Goal: Task Accomplishment & Management: Complete application form

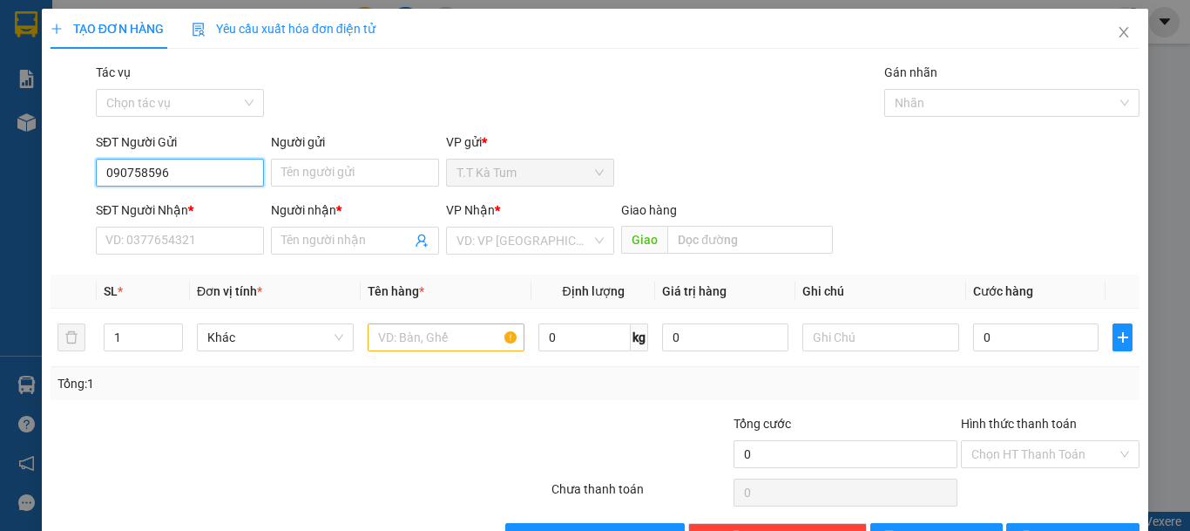
drag, startPoint x: 1189, startPoint y: 271, endPoint x: 216, endPoint y: 180, distance: 977.5
click at [186, 173] on input "090758596" at bounding box center [180, 173] width 168 height 28
click at [207, 203] on div "0907585966 - CÔ HOA" at bounding box center [178, 207] width 146 height 19
type input "0907585966"
type input "CÔ HOA"
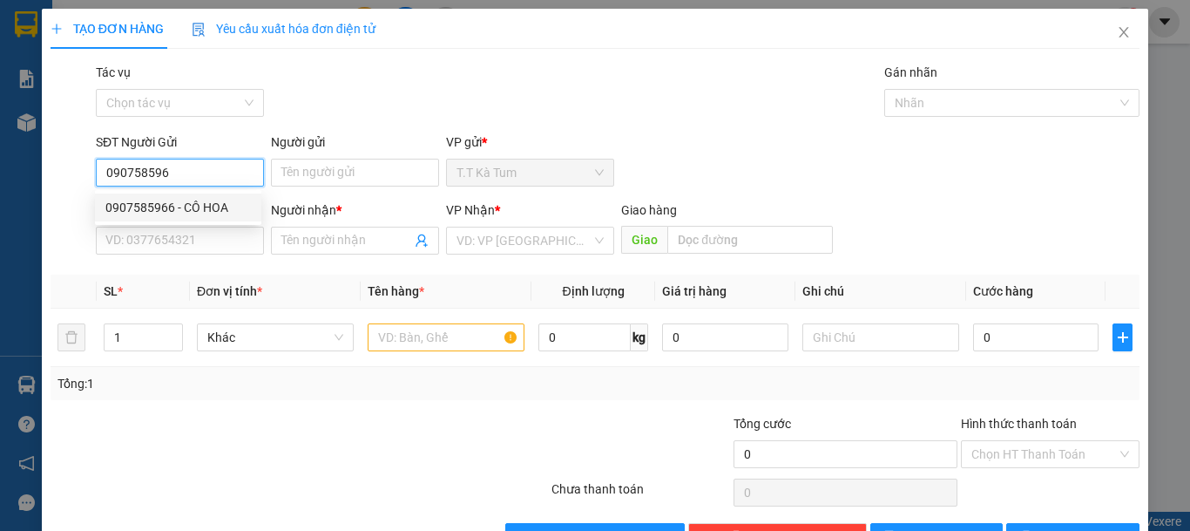
type input "0939133241"
type input "CHI"
type input "30.000"
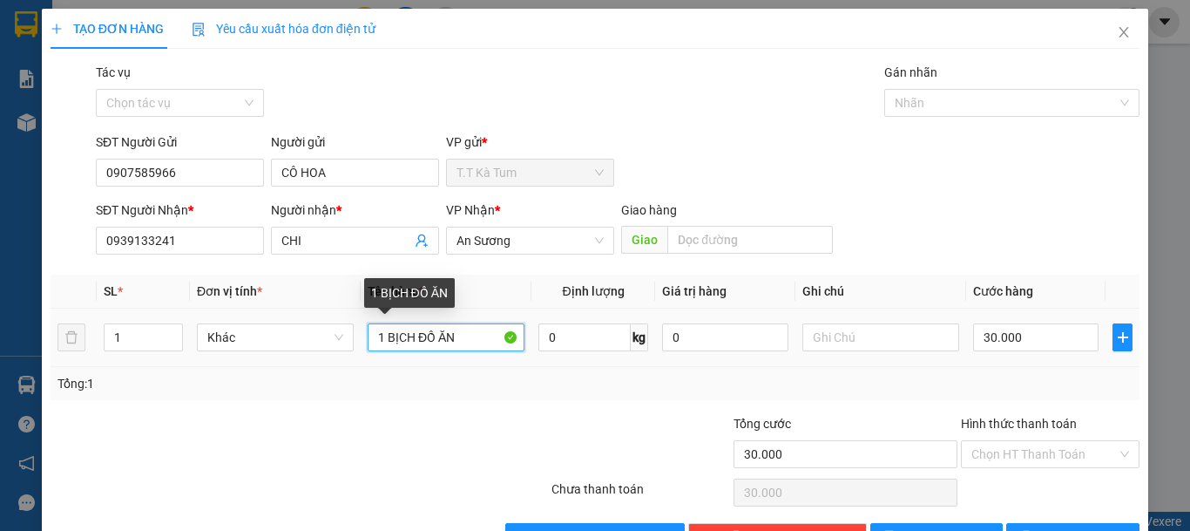
click at [455, 337] on input "1 BỊCH ĐỒ ĂN" at bounding box center [446, 337] width 157 height 28
type input "1"
type input "biển số xe"
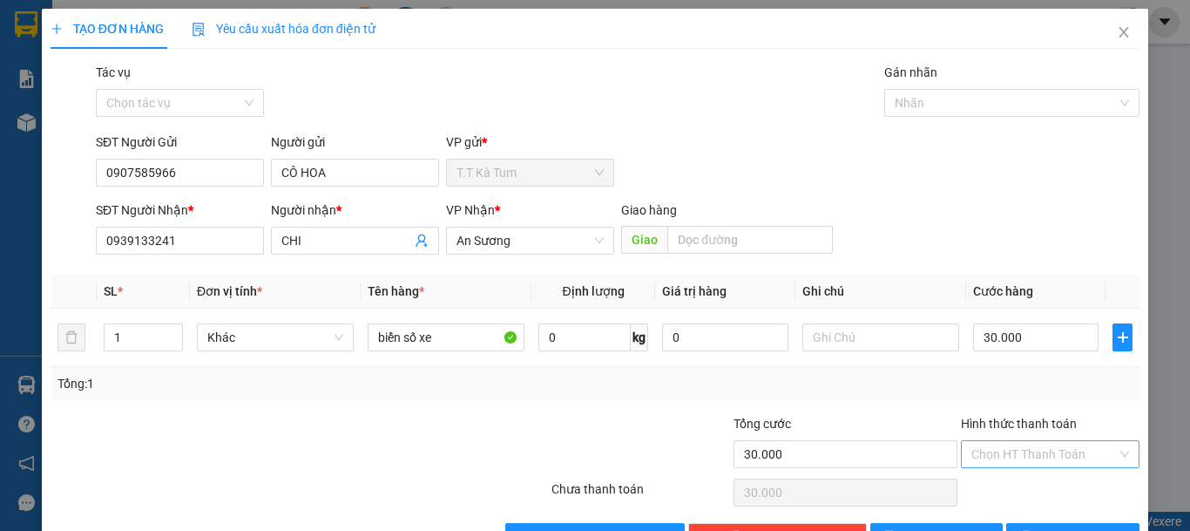
click at [1046, 449] on input "Hình thức thanh toán" at bounding box center [1045, 454] width 146 height 26
click at [1029, 391] on div "Tại văn phòng" at bounding box center [1039, 391] width 156 height 19
type input "0"
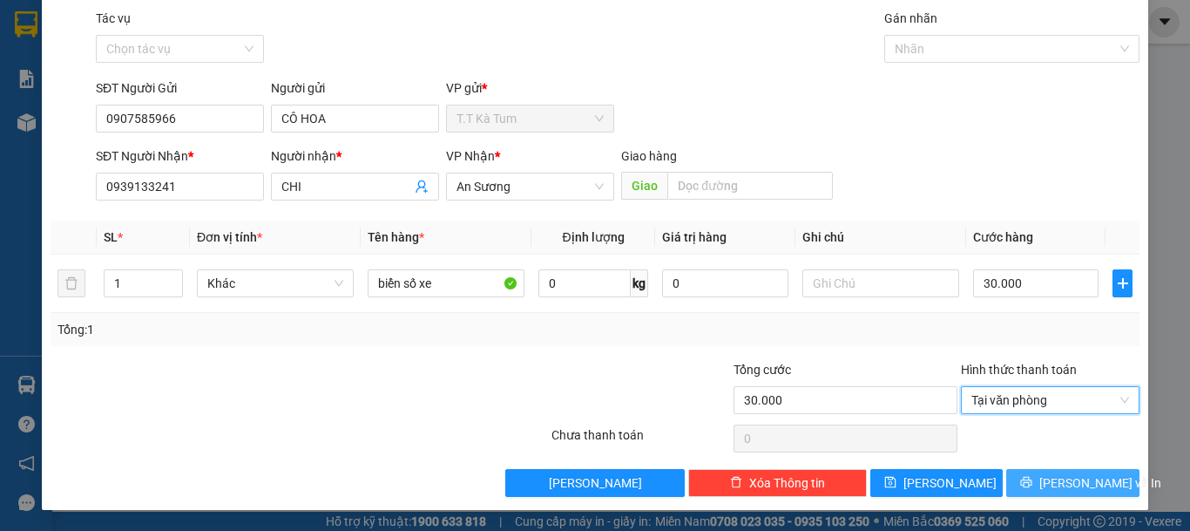
click at [1046, 485] on span "[PERSON_NAME] và In" at bounding box center [1100, 482] width 122 height 19
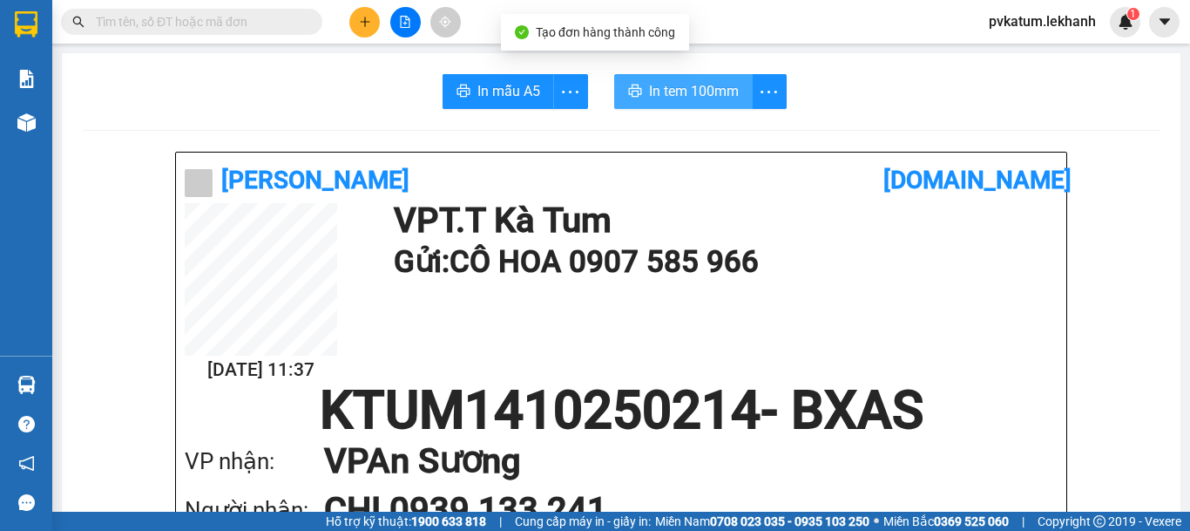
click at [674, 95] on span "In tem 100mm" at bounding box center [694, 91] width 90 height 22
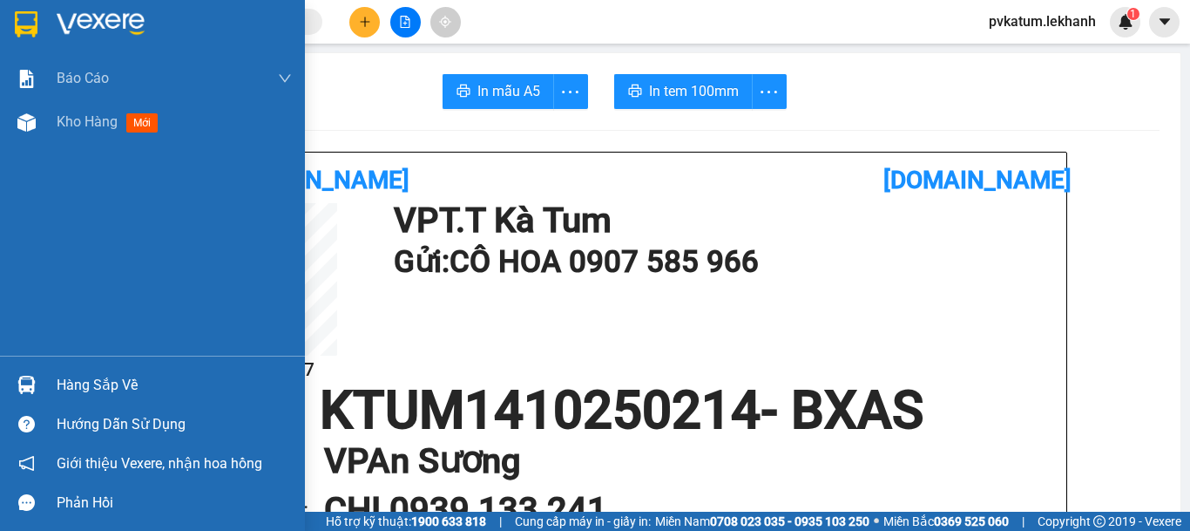
click at [146, 12] on div at bounding box center [174, 24] width 235 height 26
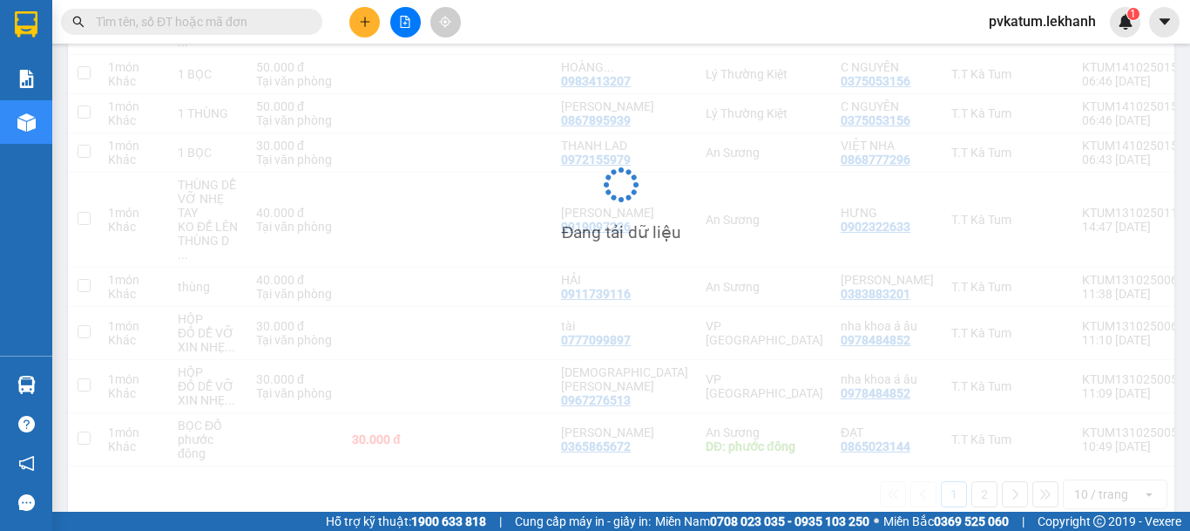
scroll to position [374, 0]
click at [490, 211] on div "Đang tải dữ liệu" at bounding box center [621, 192] width 1107 height 647
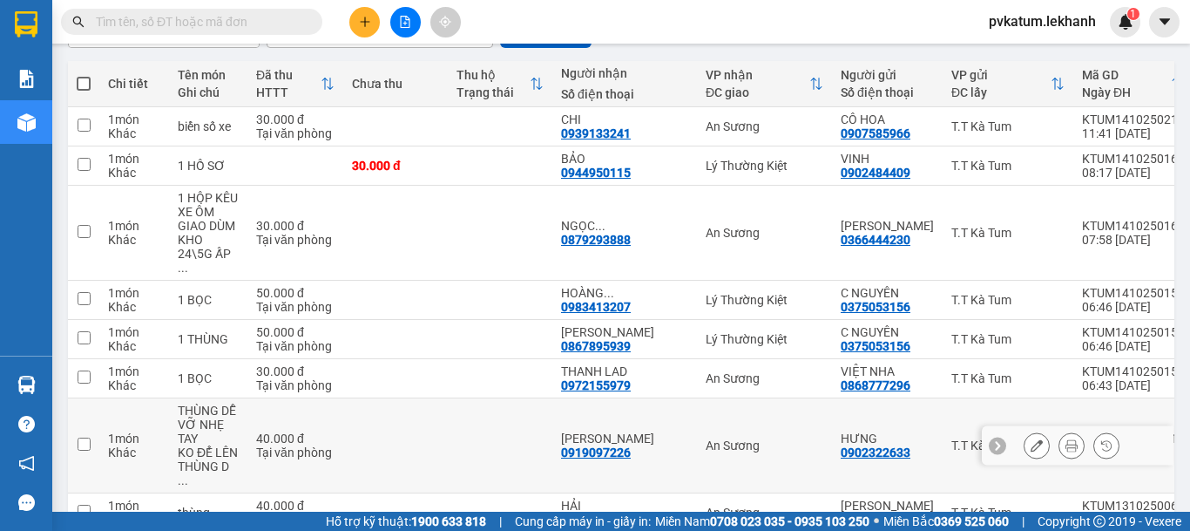
scroll to position [362, 0]
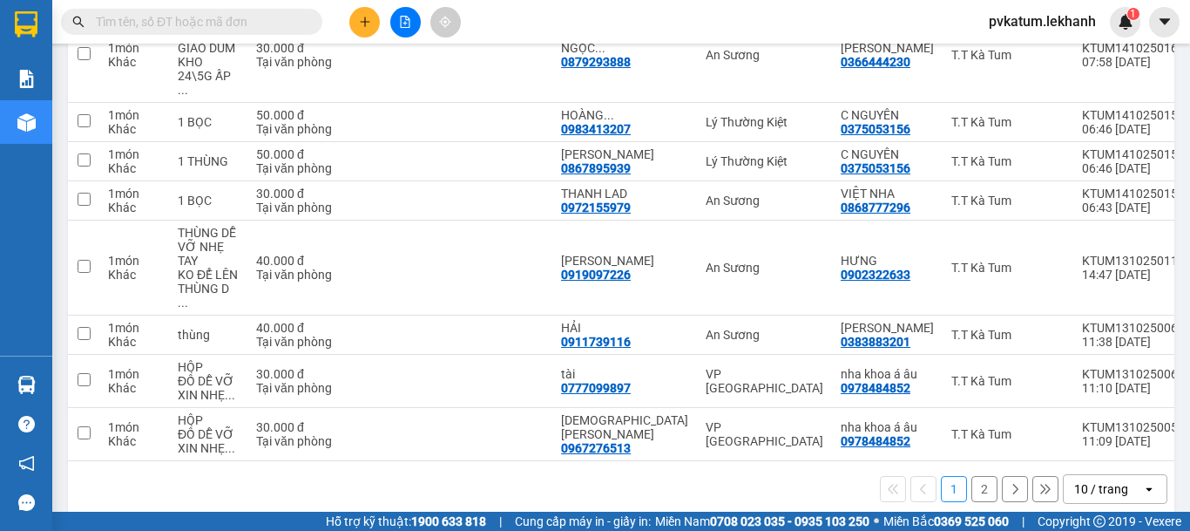
click at [972, 476] on button "2" at bounding box center [985, 489] width 26 height 26
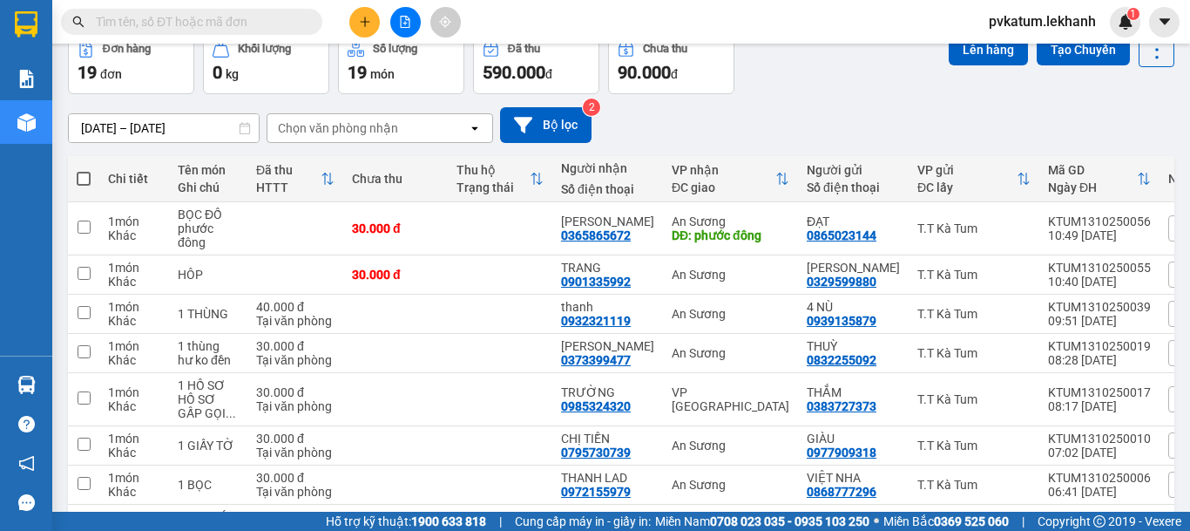
scroll to position [79, 0]
